Goal: Navigation & Orientation: Find specific page/section

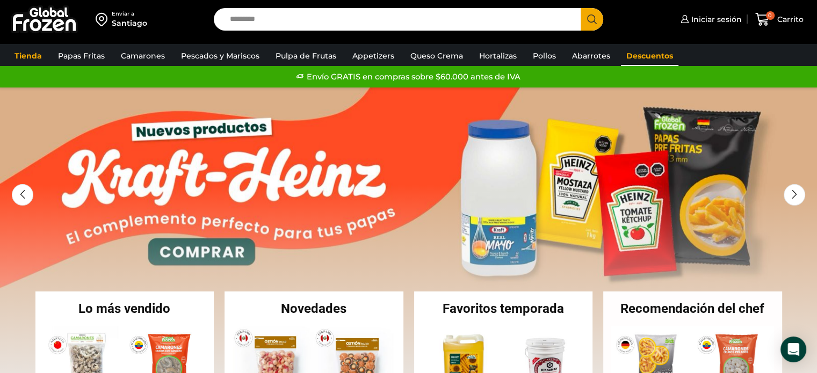
click at [655, 60] on link "Descuentos" at bounding box center [649, 56] width 57 height 20
